Goal: Information Seeking & Learning: Learn about a topic

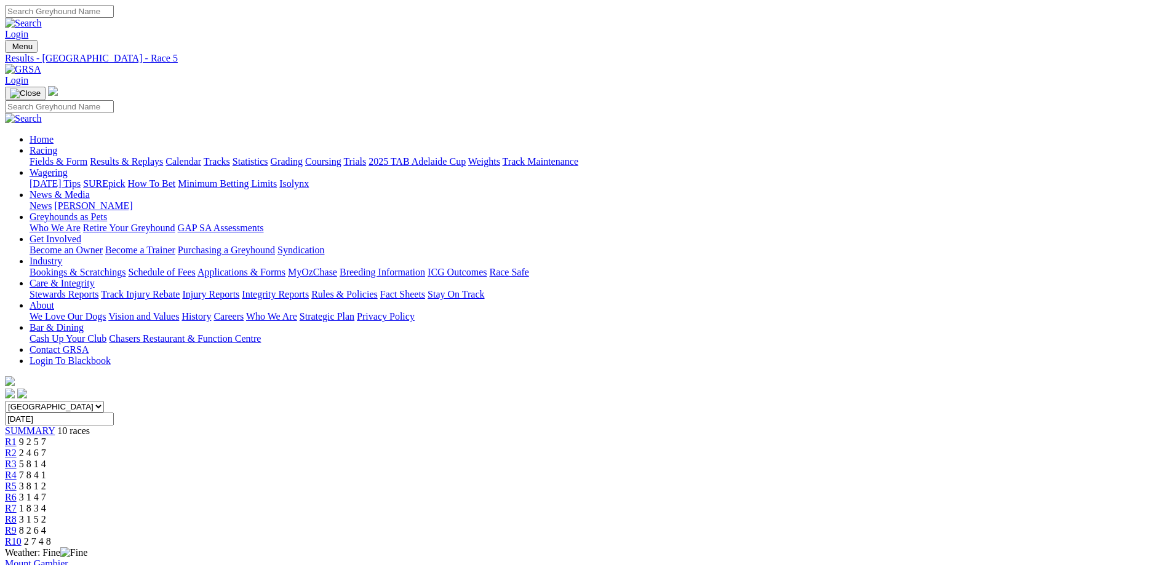
scroll to position [123, 0]
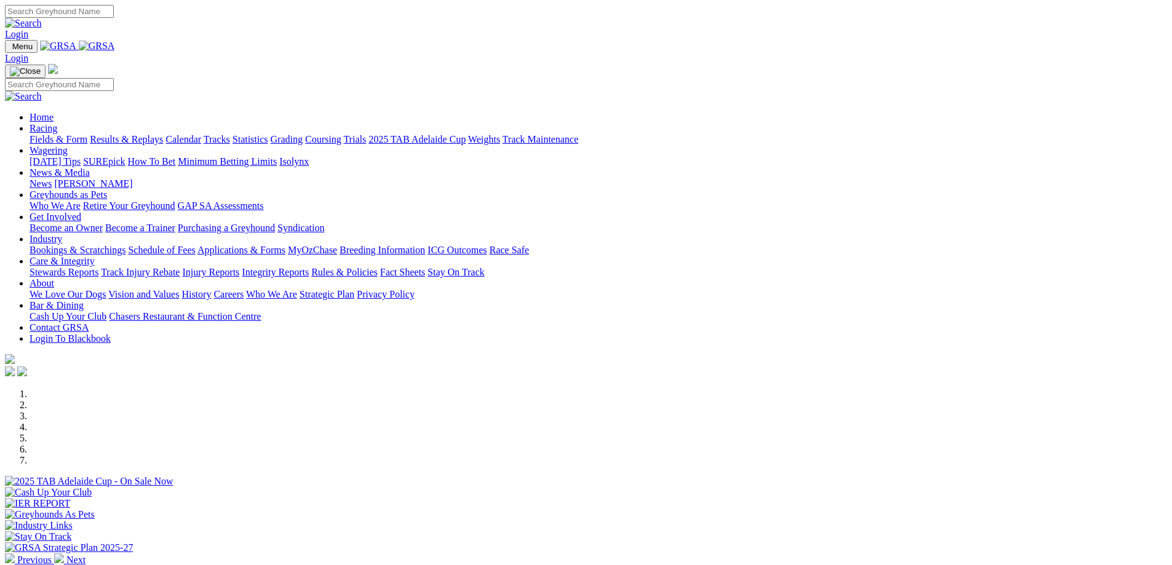
scroll to position [369, 0]
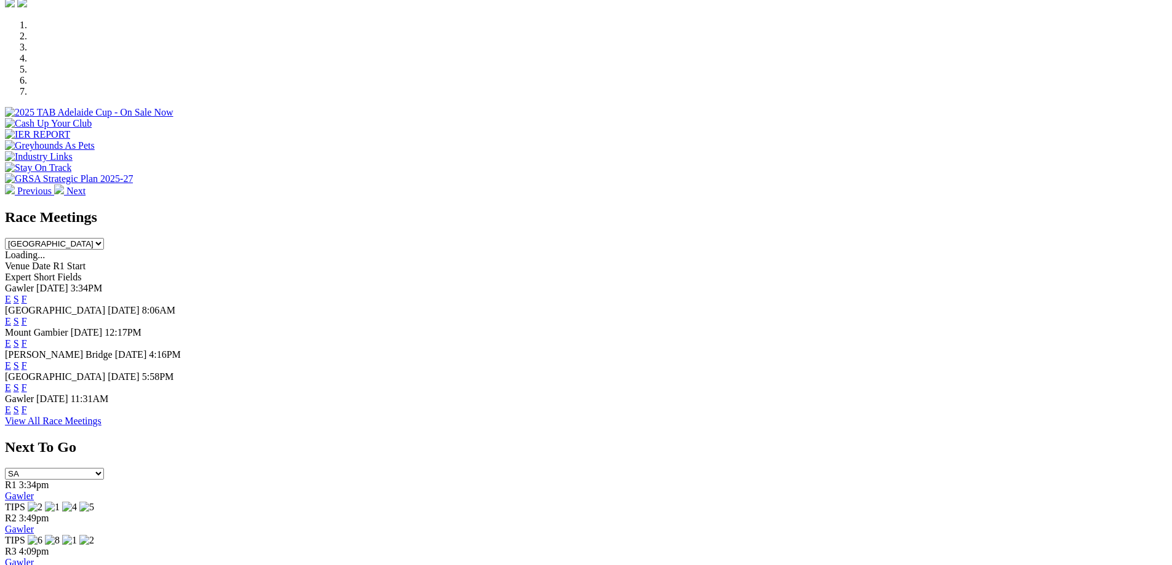
click at [27, 338] on link "F" at bounding box center [25, 343] width 6 height 10
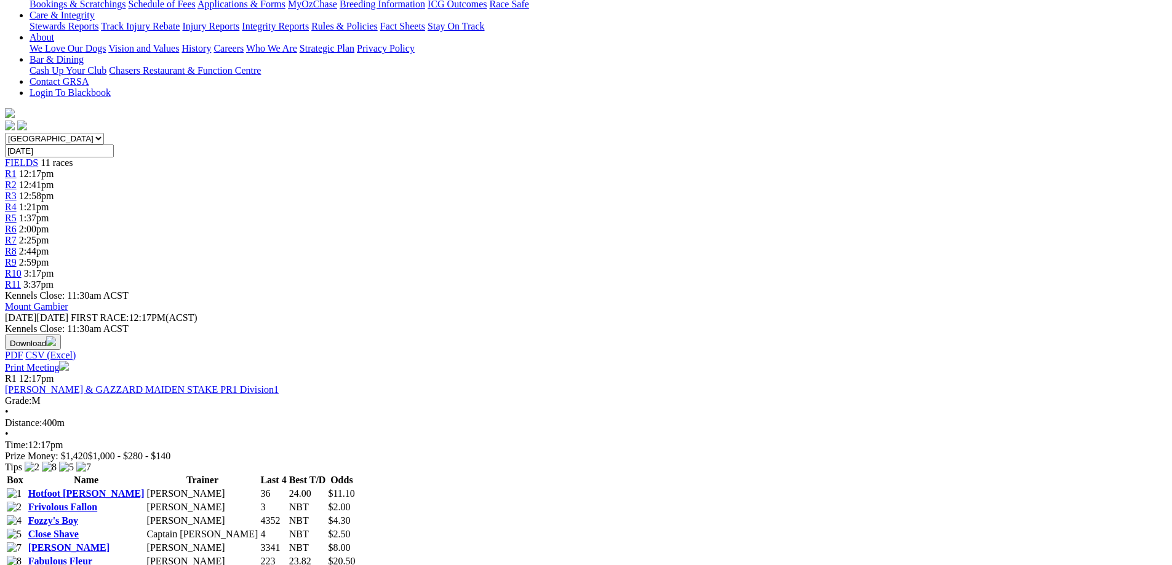
scroll to position [246, 0]
